Goal: Find specific page/section: Find specific page/section

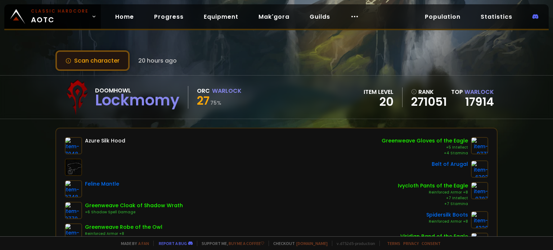
click at [121, 63] on button "Scan character" at bounding box center [92, 60] width 74 height 21
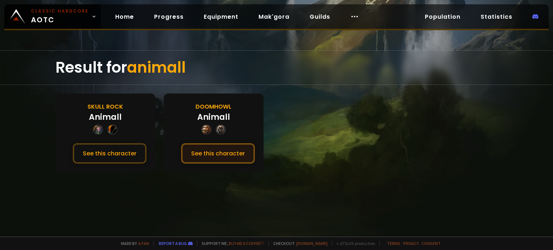
click at [223, 153] on button "See this character" at bounding box center [218, 153] width 74 height 21
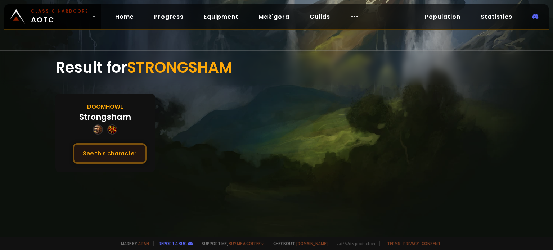
click at [129, 150] on button "See this character" at bounding box center [110, 153] width 74 height 21
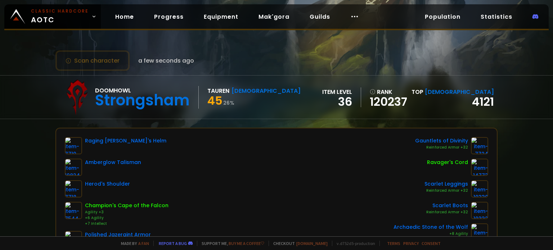
click at [127, 141] on div "Raging Berserker's Helm" at bounding box center [125, 141] width 81 height 8
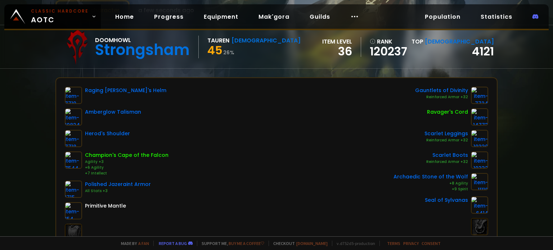
scroll to position [108, 0]
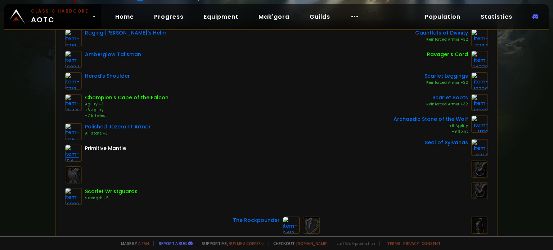
click at [73, 152] on img at bounding box center [73, 153] width 17 height 17
